Goal: Task Accomplishment & Management: Use online tool/utility

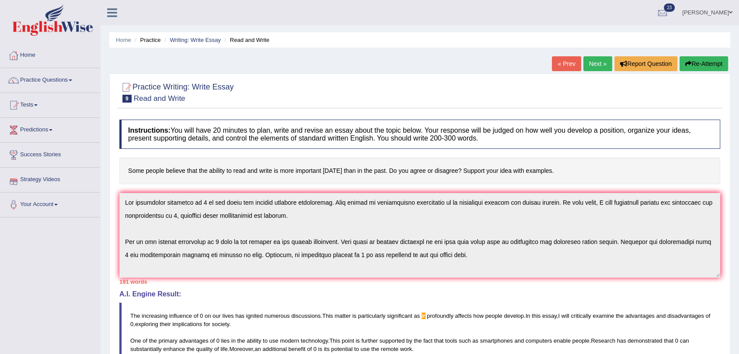
scroll to position [59, 0]
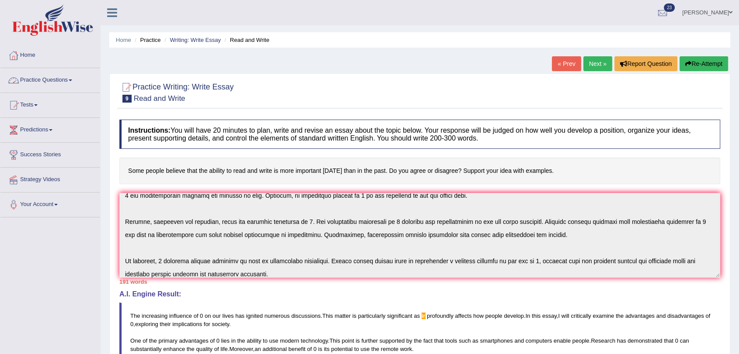
click at [49, 82] on link "Practice Questions" at bounding box center [50, 79] width 100 height 22
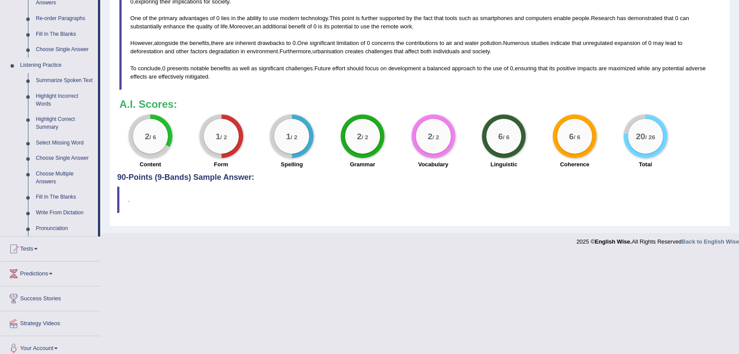
scroll to position [330, 0]
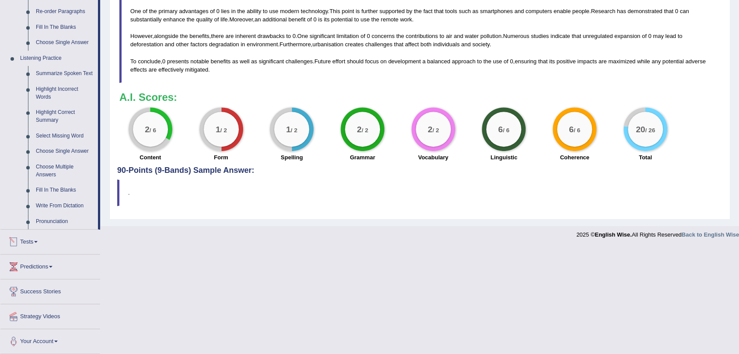
click at [35, 242] on link "Tests" at bounding box center [50, 241] width 100 height 22
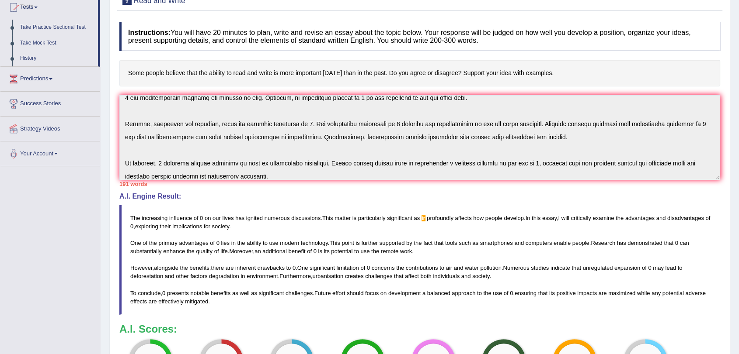
scroll to position [71, 0]
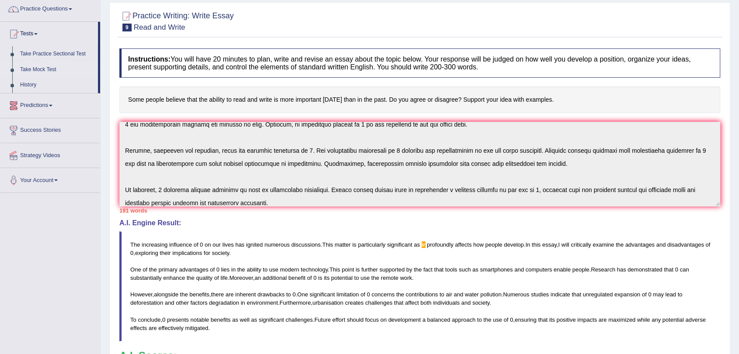
click at [35, 66] on link "Take Mock Test" at bounding box center [57, 70] width 82 height 16
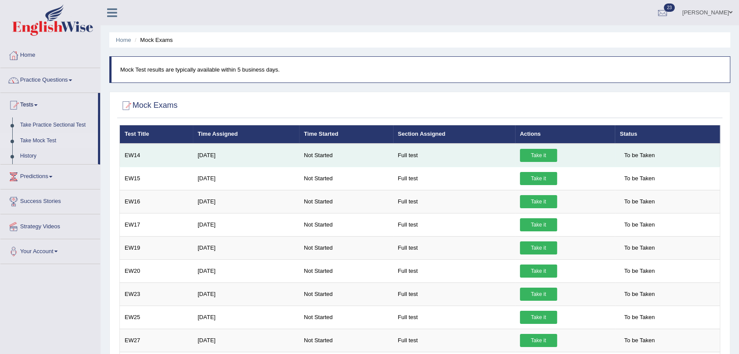
click at [524, 155] on link "Take it" at bounding box center [538, 155] width 37 height 13
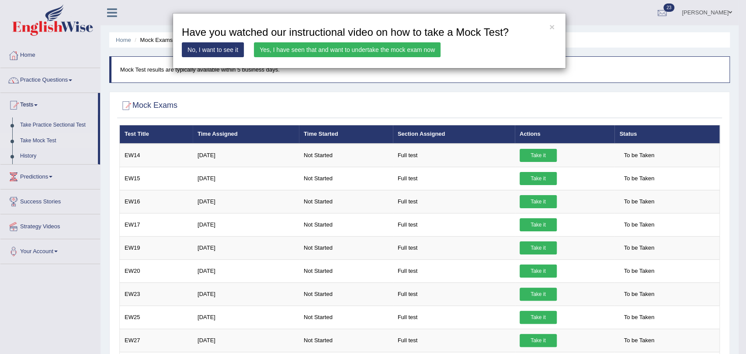
click at [266, 49] on link "Yes, I have seen that and want to undertake the mock exam now" at bounding box center [347, 49] width 187 height 15
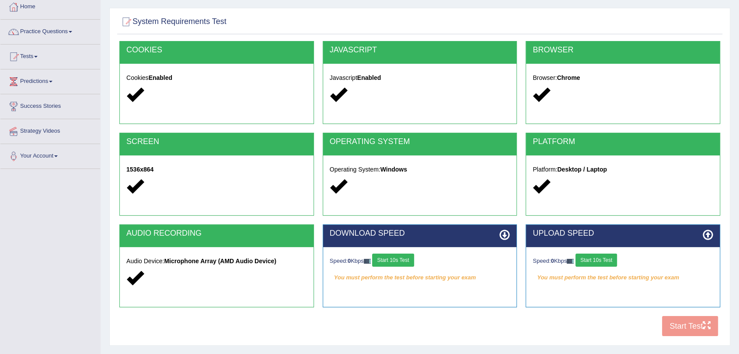
scroll to position [104, 0]
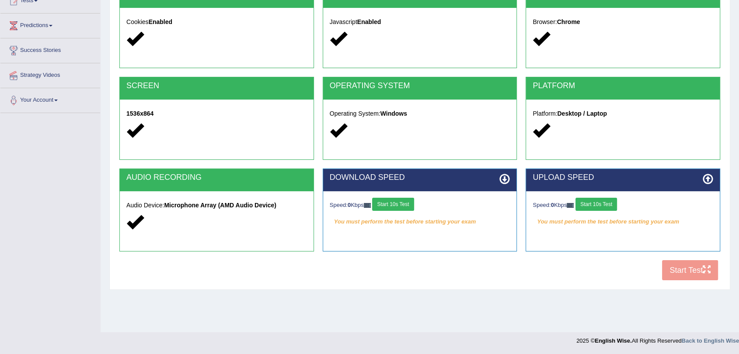
click at [386, 199] on button "Start 10s Test" at bounding box center [393, 204] width 42 height 13
click at [609, 205] on button "Start 10s Test" at bounding box center [596, 204] width 42 height 13
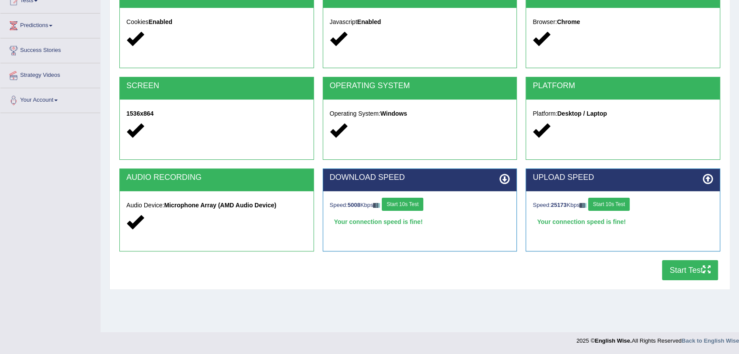
click at [687, 267] on button "Start Test" at bounding box center [690, 270] width 56 height 20
